Goal: Transaction & Acquisition: Purchase product/service

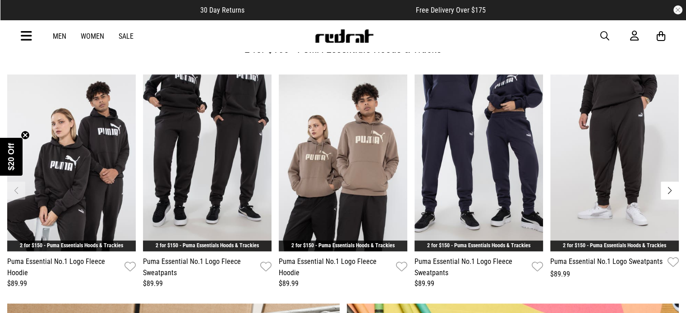
scroll to position [442, 0]
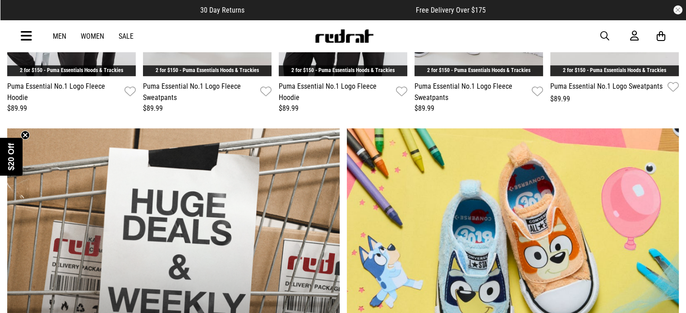
click at [26, 163] on link "1 / 2" at bounding box center [173, 265] width 332 height 275
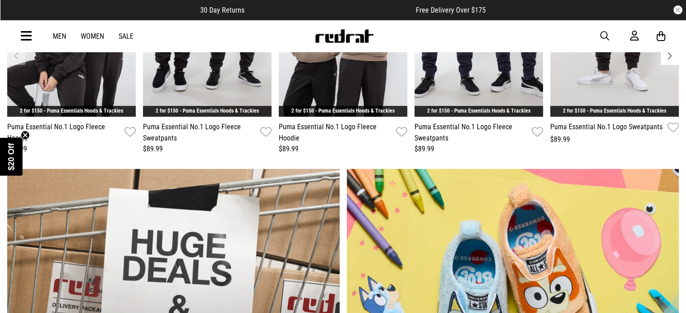
scroll to position [569, 0]
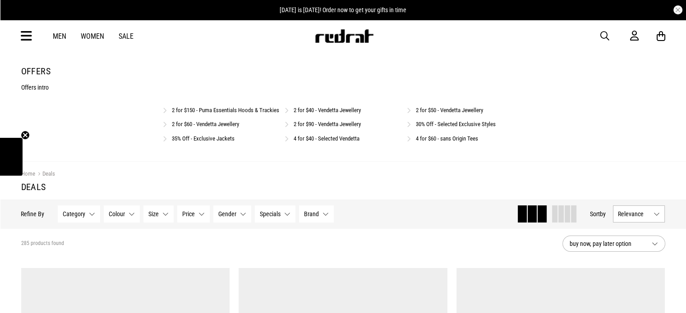
click at [124, 36] on link "Sale" at bounding box center [126, 36] width 15 height 9
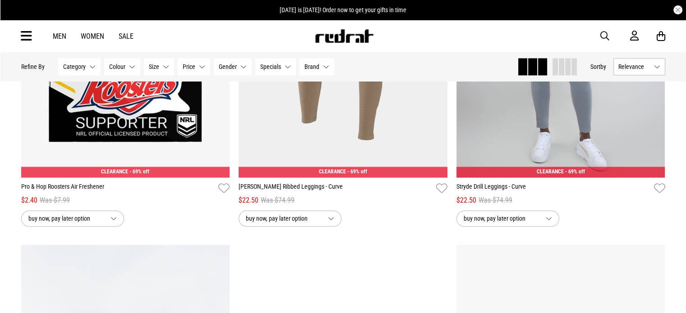
scroll to position [1353, 0]
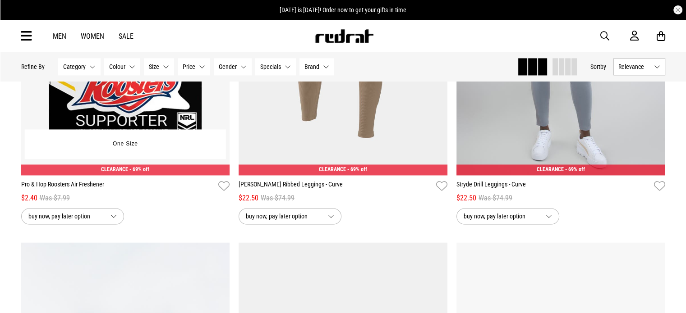
click at [44, 221] on span "buy now, pay later option" at bounding box center [65, 216] width 75 height 11
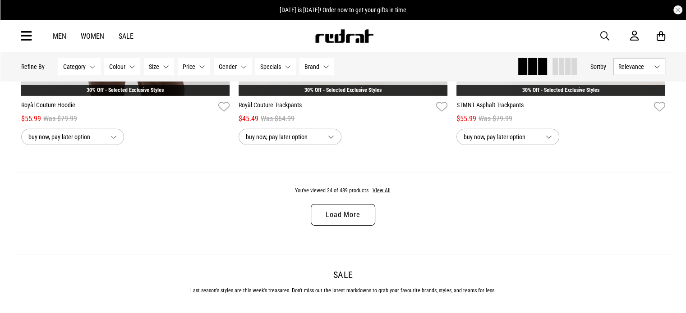
scroll to position [2872, 0]
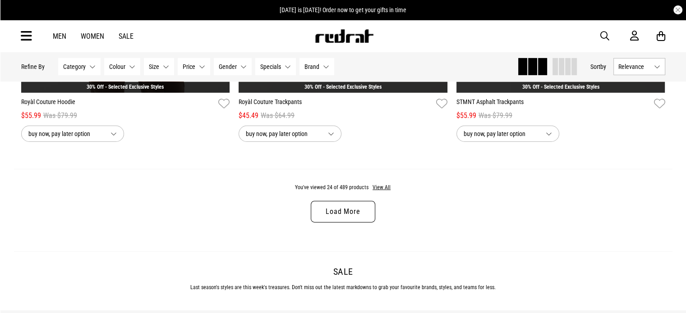
click at [348, 220] on link "Load More" at bounding box center [343, 212] width 64 height 22
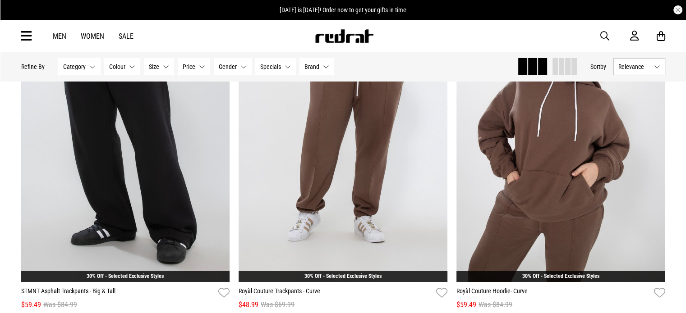
scroll to position [3047, 0]
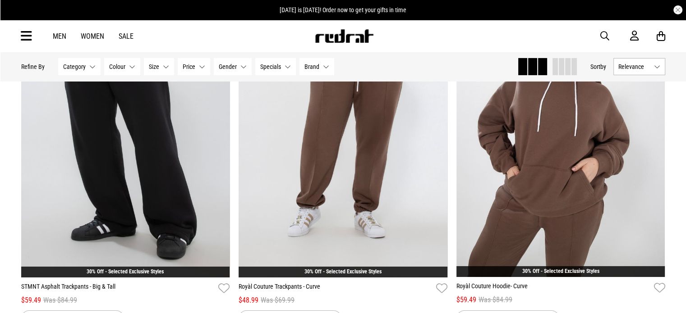
click at [89, 65] on button "Category None selected" at bounding box center [79, 66] width 42 height 17
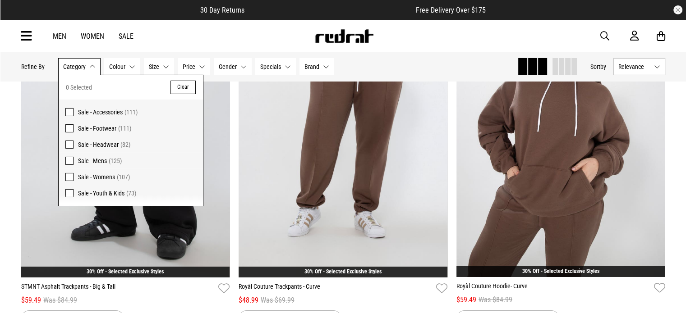
click at [69, 175] on span at bounding box center [69, 177] width 8 height 8
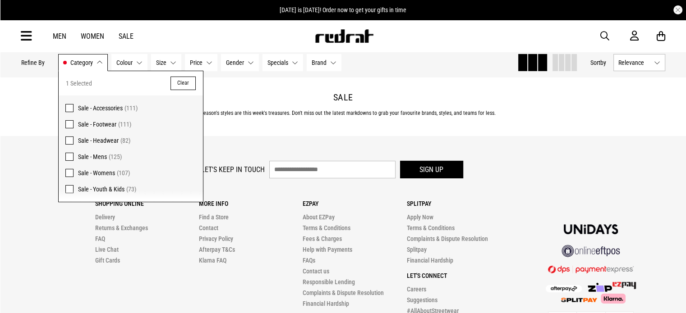
click at [404, 125] on div "Sale Last season's styles are this week's treasures. Don't miss out the latest …" at bounding box center [343, 106] width 658 height 59
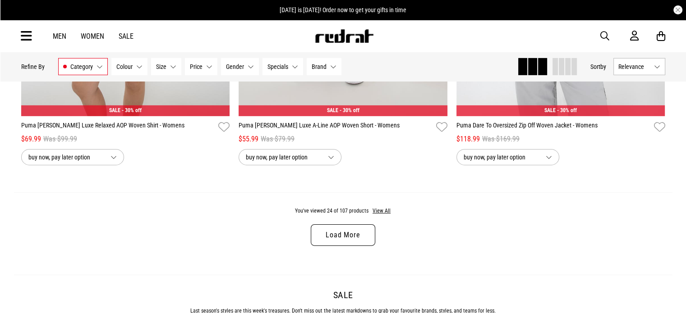
scroll to position [2869, 0]
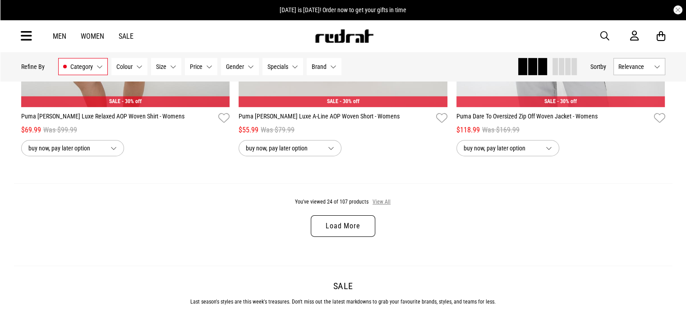
click at [380, 204] on button "View All" at bounding box center [381, 202] width 19 height 8
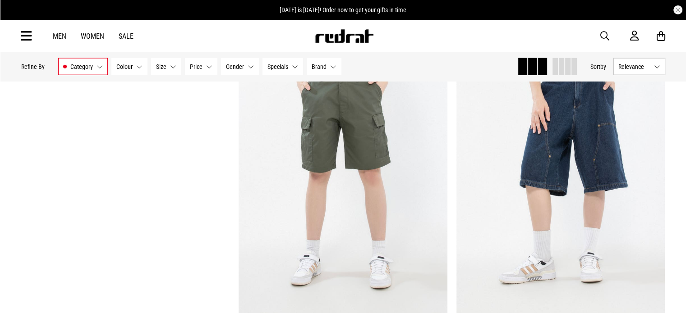
scroll to position [5827, 0]
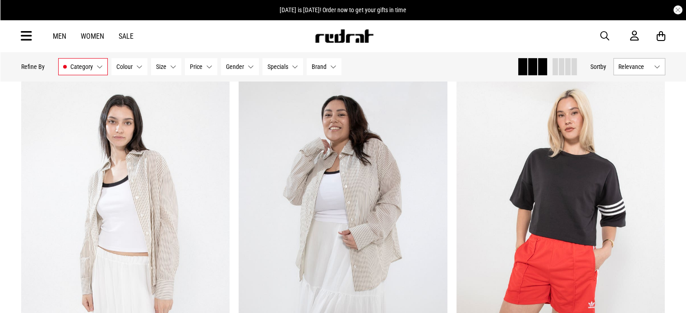
scroll to position [7324, 0]
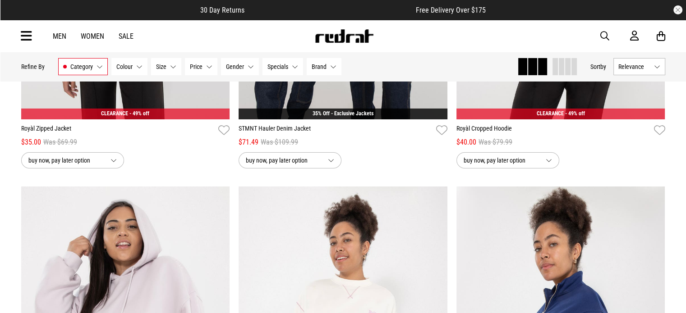
scroll to position [10143, 0]
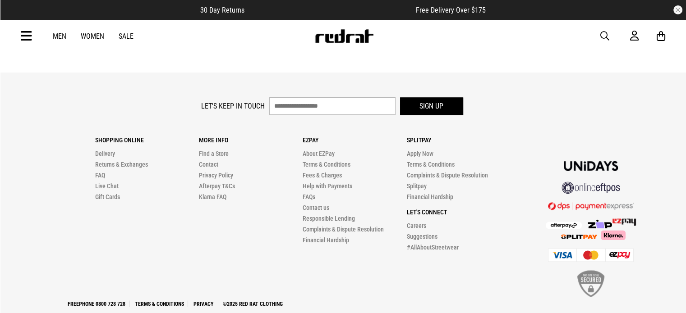
scroll to position [11717, 0]
